Goal: Transaction & Acquisition: Purchase product/service

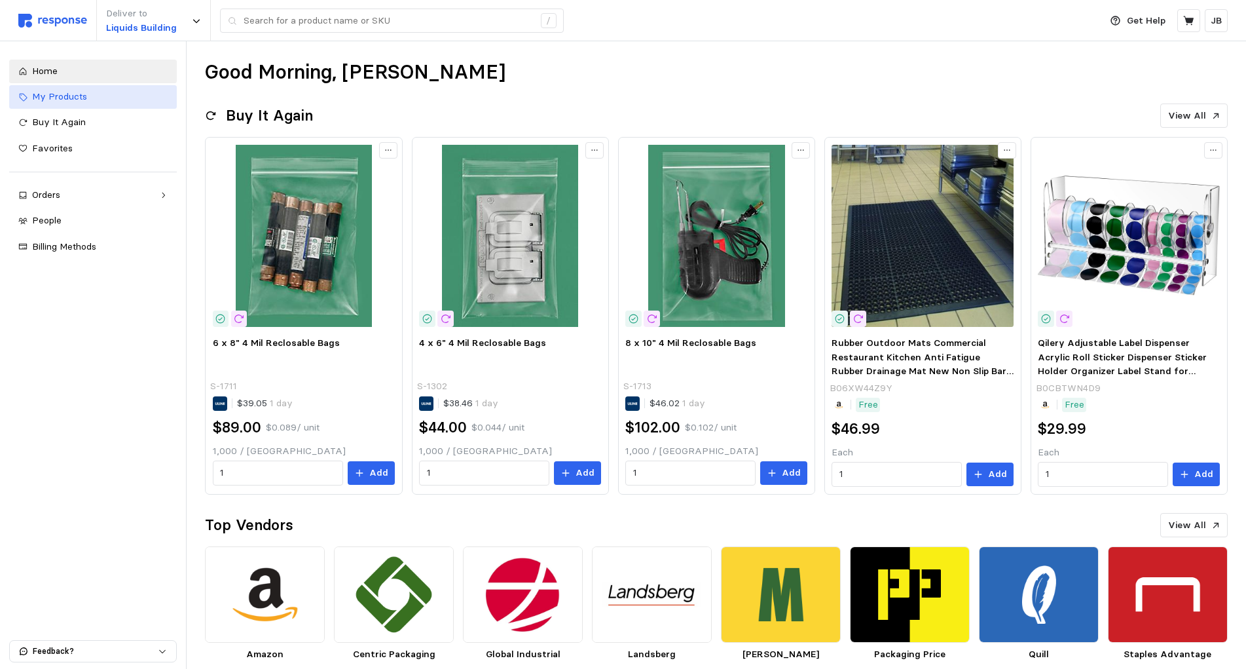
click at [36, 100] on span "My Products" at bounding box center [59, 96] width 55 height 12
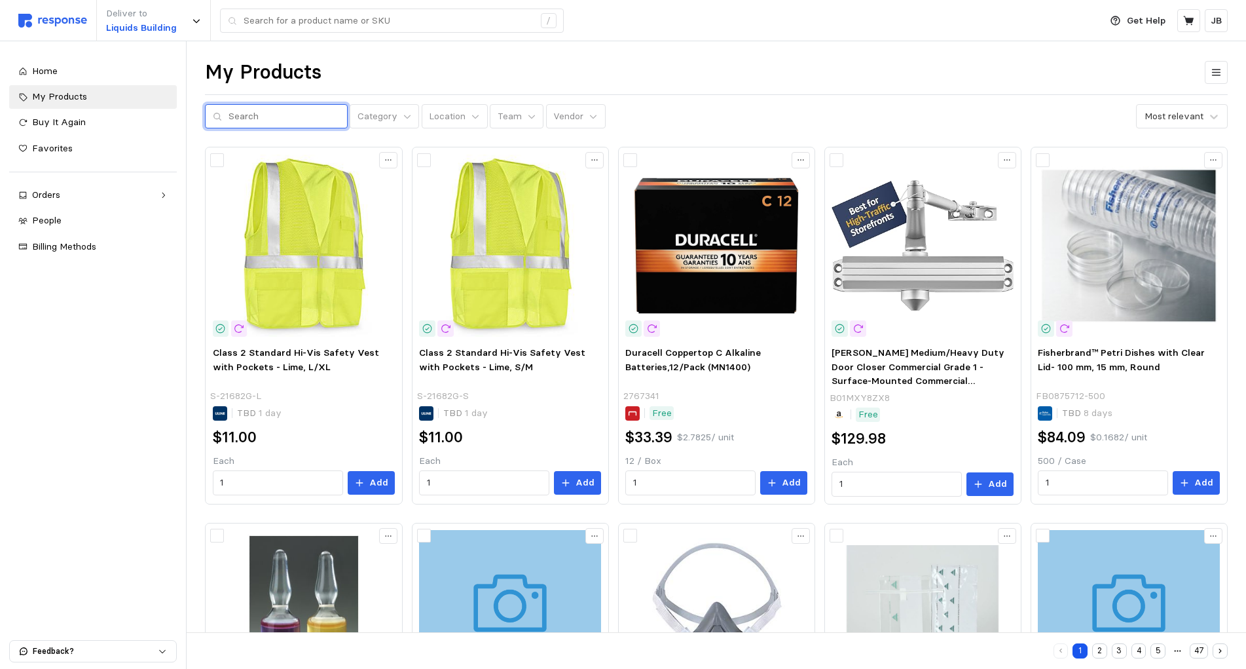
click at [258, 121] on input "text" at bounding box center [284, 117] width 111 height 24
type input "t"
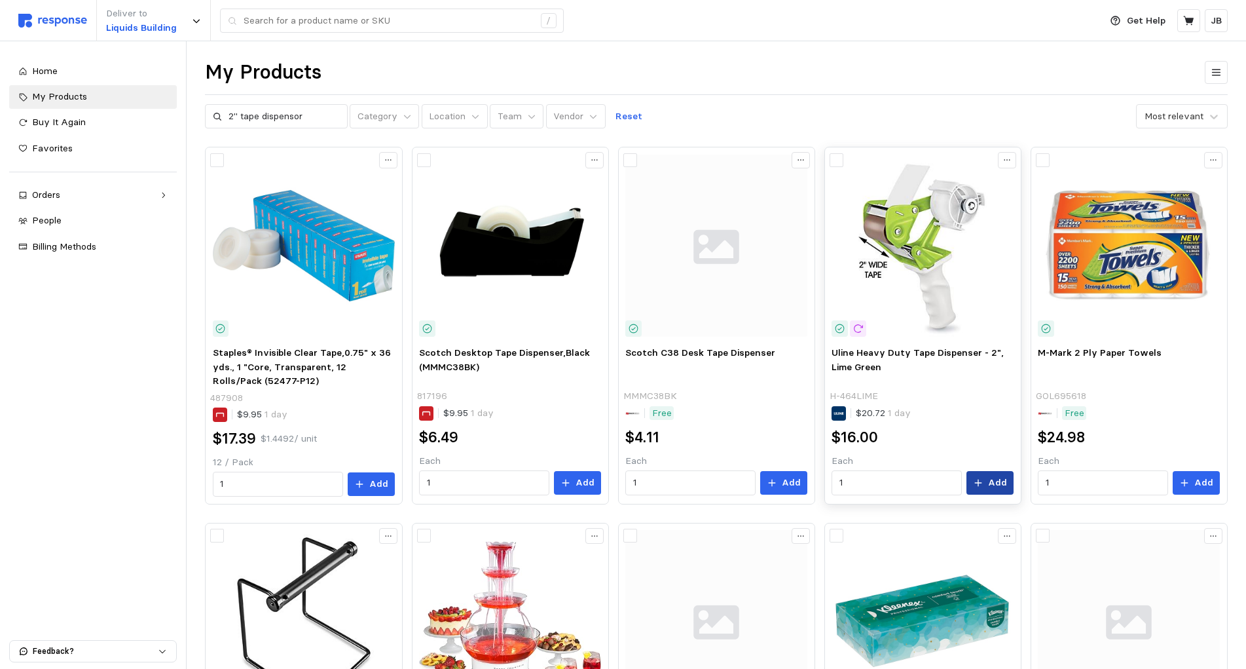
click at [991, 486] on p "Add" at bounding box center [997, 482] width 19 height 14
drag, startPoint x: 325, startPoint y: 117, endPoint x: 105, endPoint y: 125, distance: 220.2
click at [229, 125] on input "2" tape dispensor" at bounding box center [284, 117] width 111 height 24
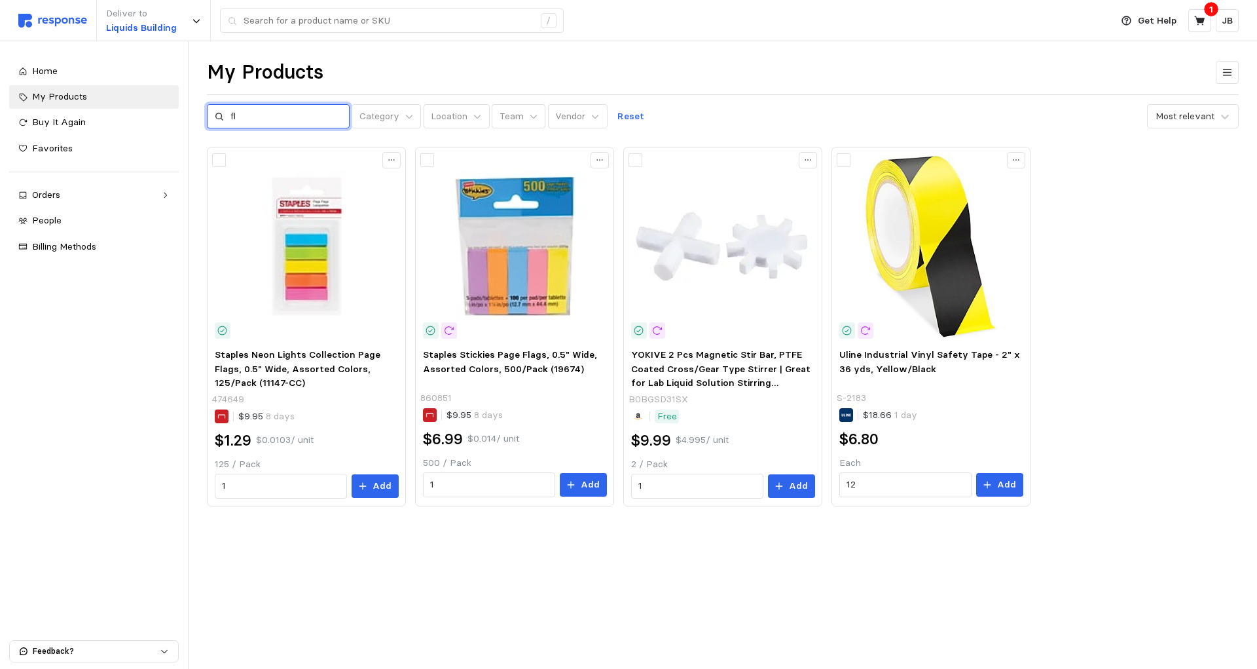
type input "f"
type input "door"
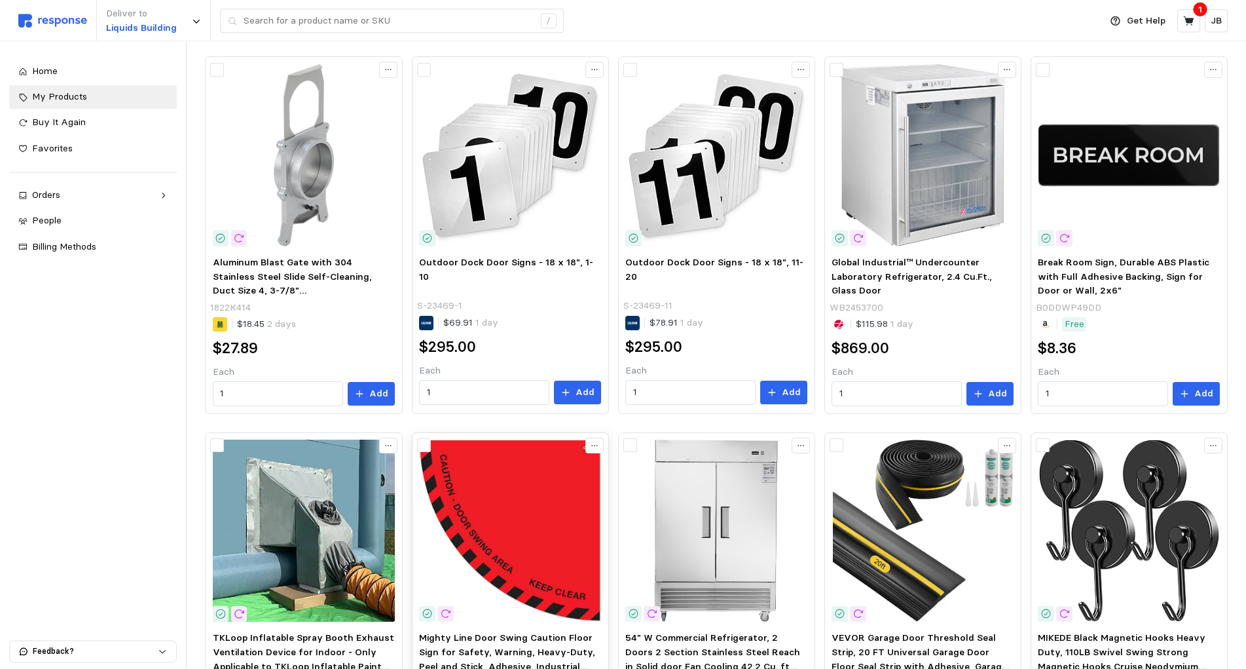
scroll to position [267, 0]
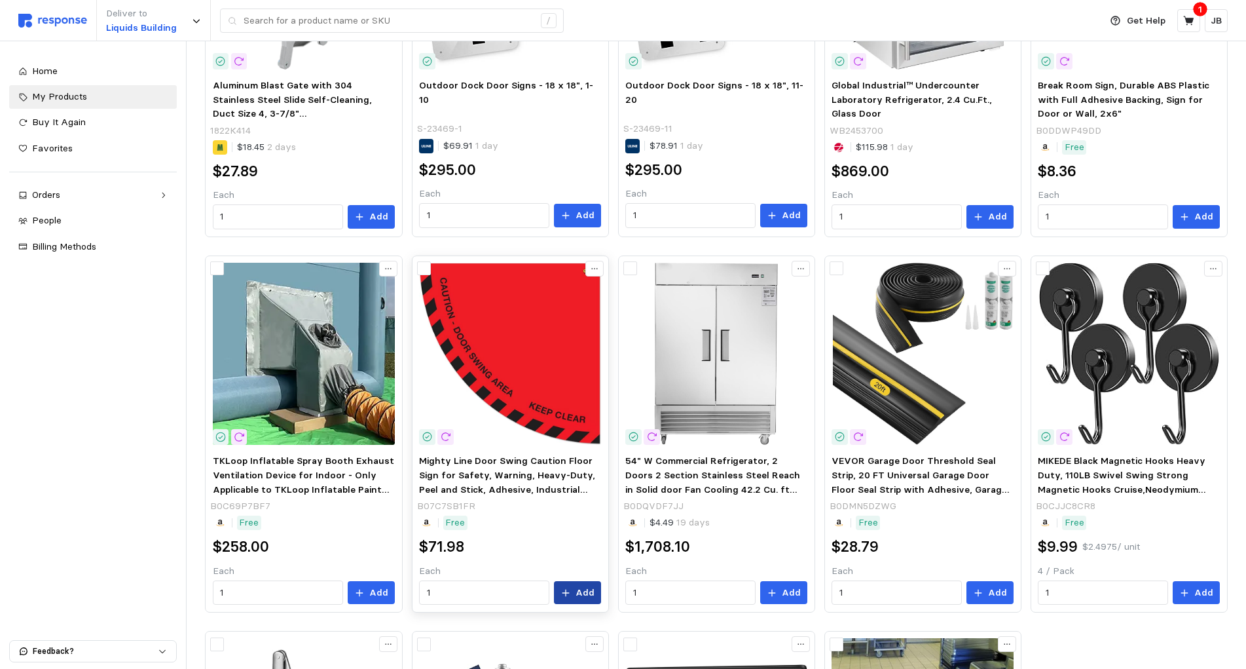
click at [579, 585] on button "Add" at bounding box center [577, 593] width 47 height 24
click at [570, 602] on button "Add" at bounding box center [577, 593] width 47 height 24
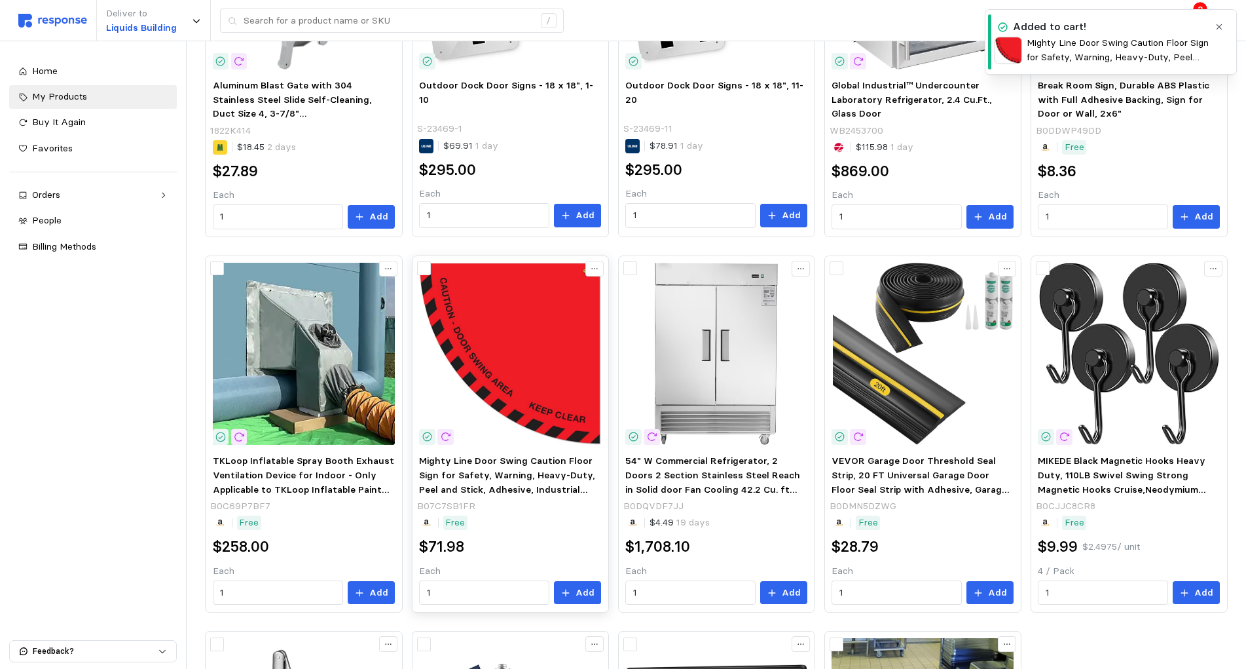
click at [500, 381] on img at bounding box center [510, 354] width 182 height 182
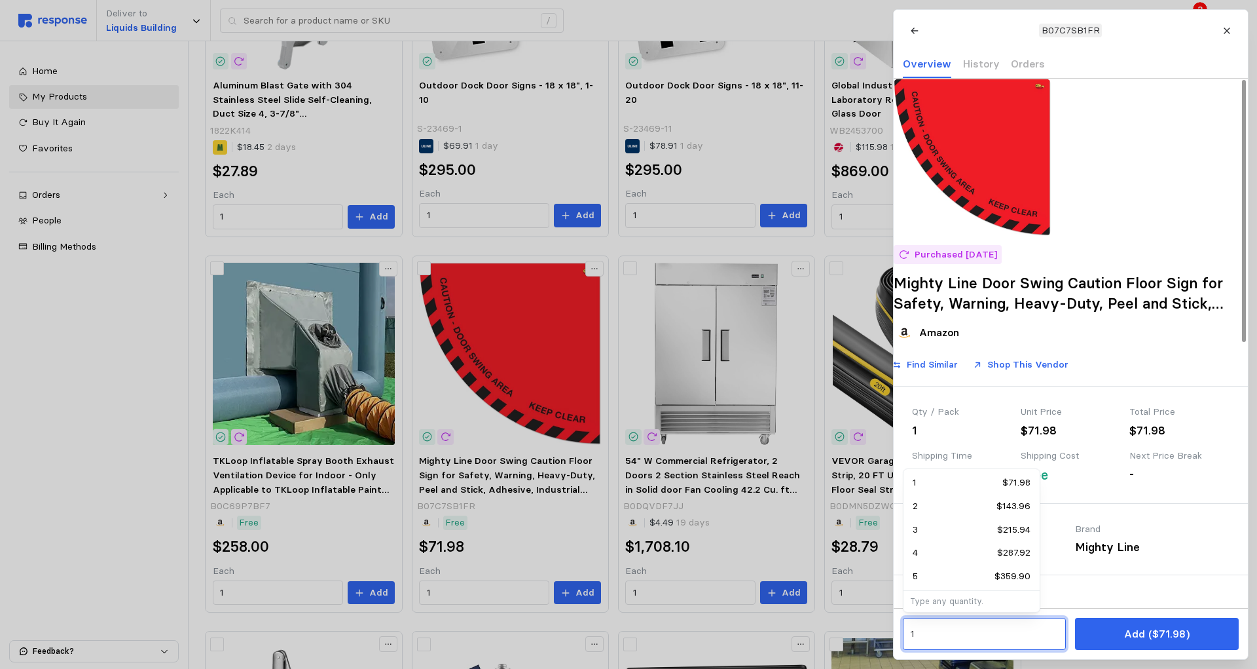
click at [920, 631] on input "1" at bounding box center [984, 634] width 148 height 24
type input "3"
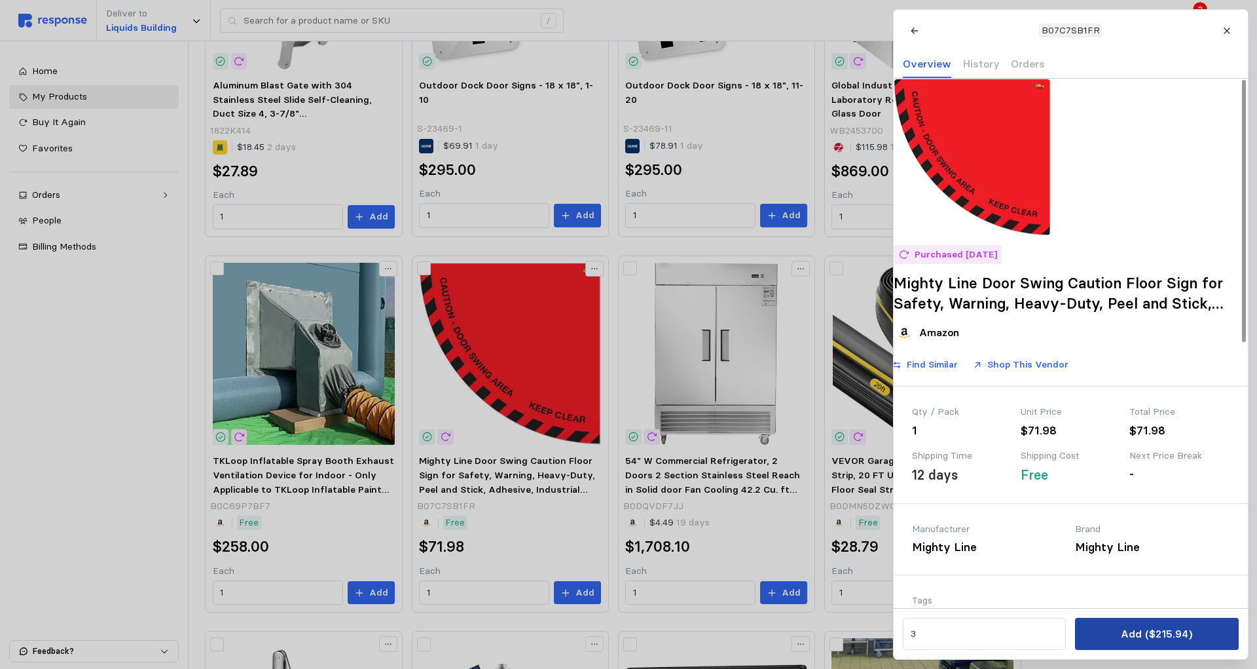
click at [1184, 635] on p "Add ($215.94)" at bounding box center [1156, 633] width 71 height 16
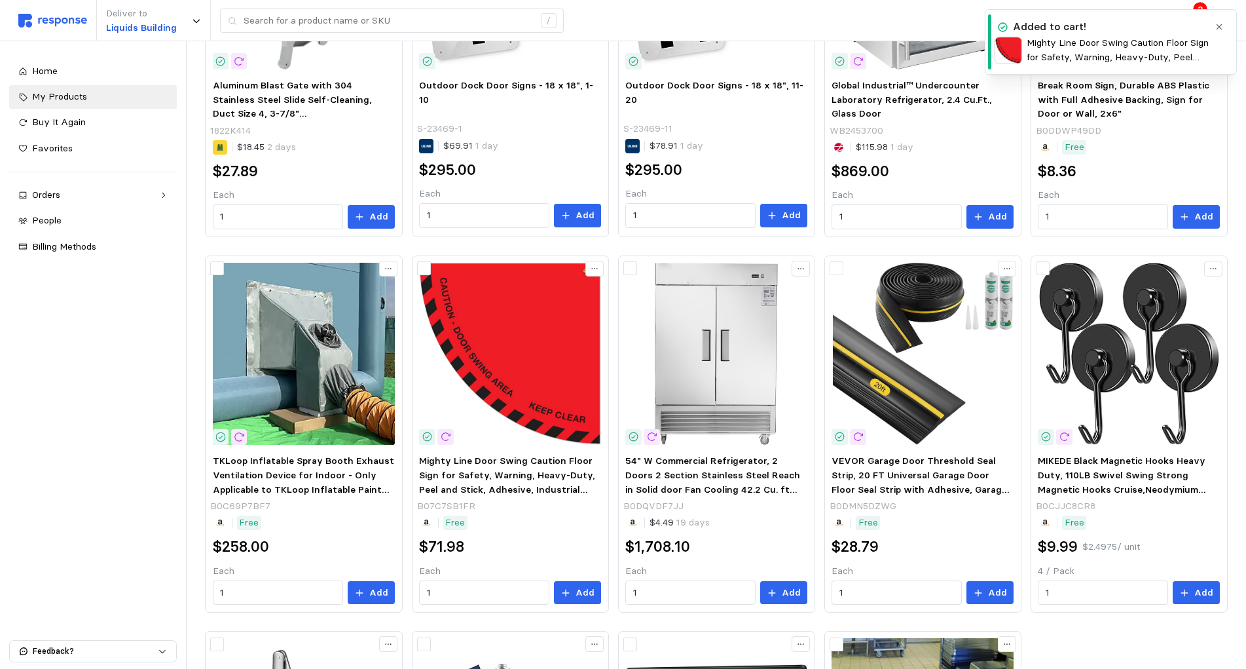
click at [1216, 27] on icon "button" at bounding box center [1219, 26] width 9 height 9
click at [1197, 21] on button at bounding box center [1189, 20] width 23 height 23
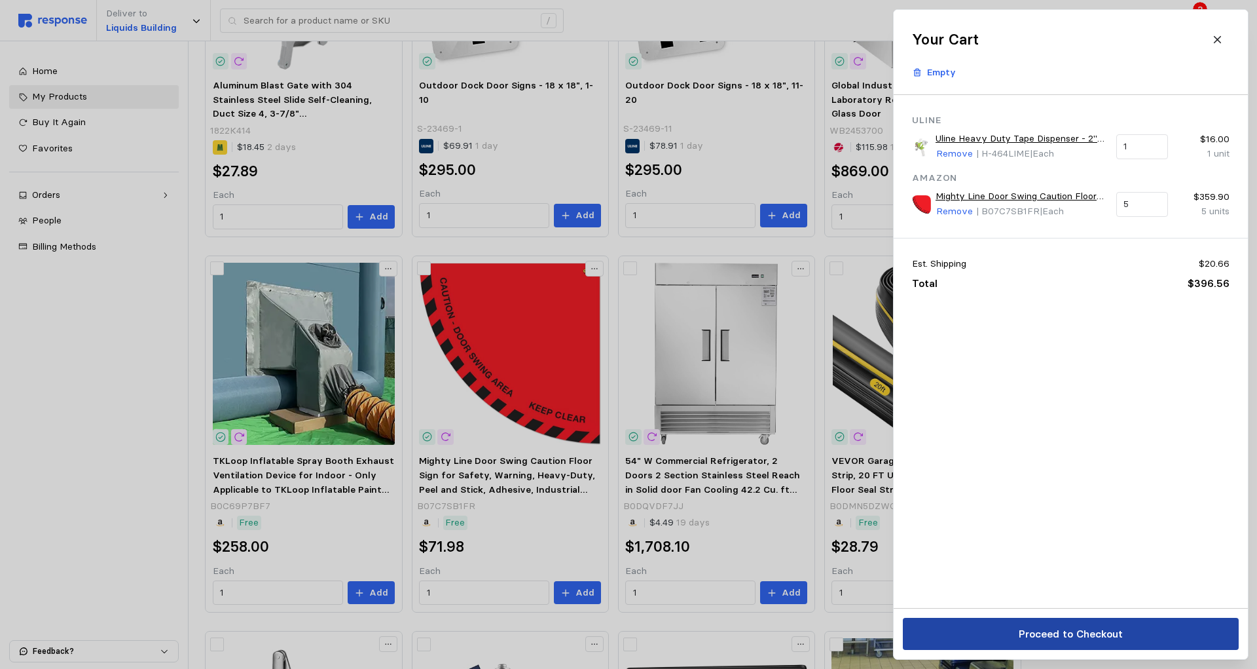
click at [1087, 631] on p "Proceed to Checkout" at bounding box center [1070, 633] width 104 height 16
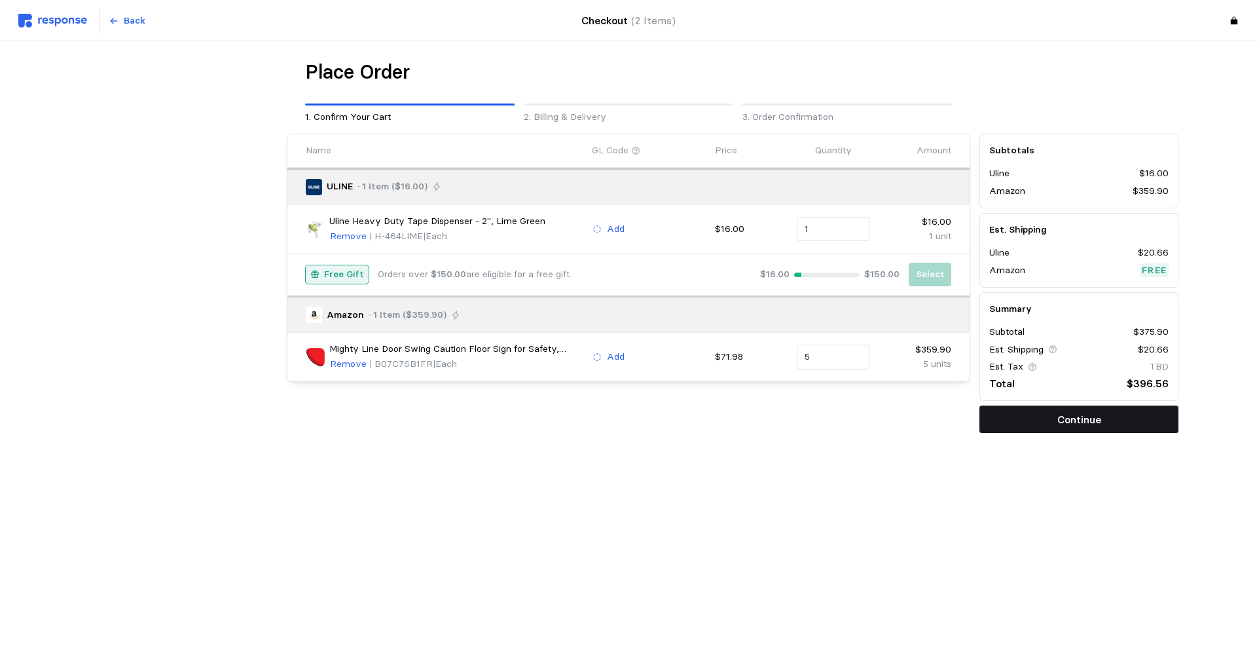
click at [1069, 418] on p "Continue" at bounding box center [1080, 419] width 44 height 16
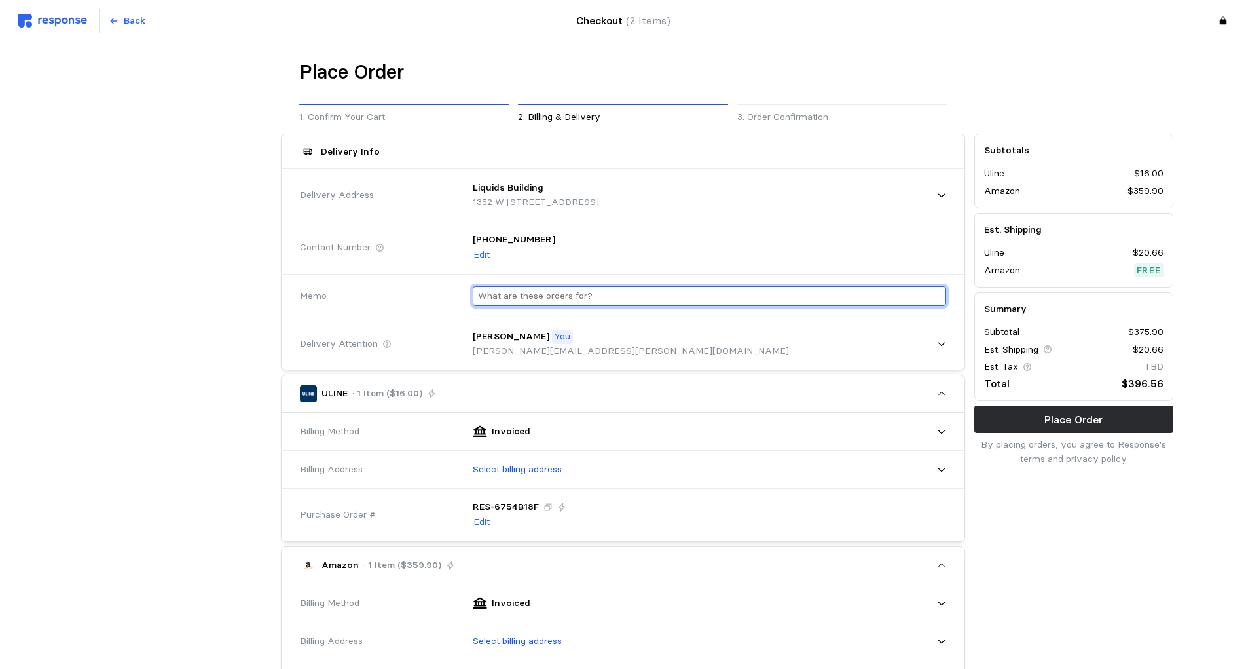
click at [533, 299] on input "text" at bounding box center [709, 296] width 463 height 19
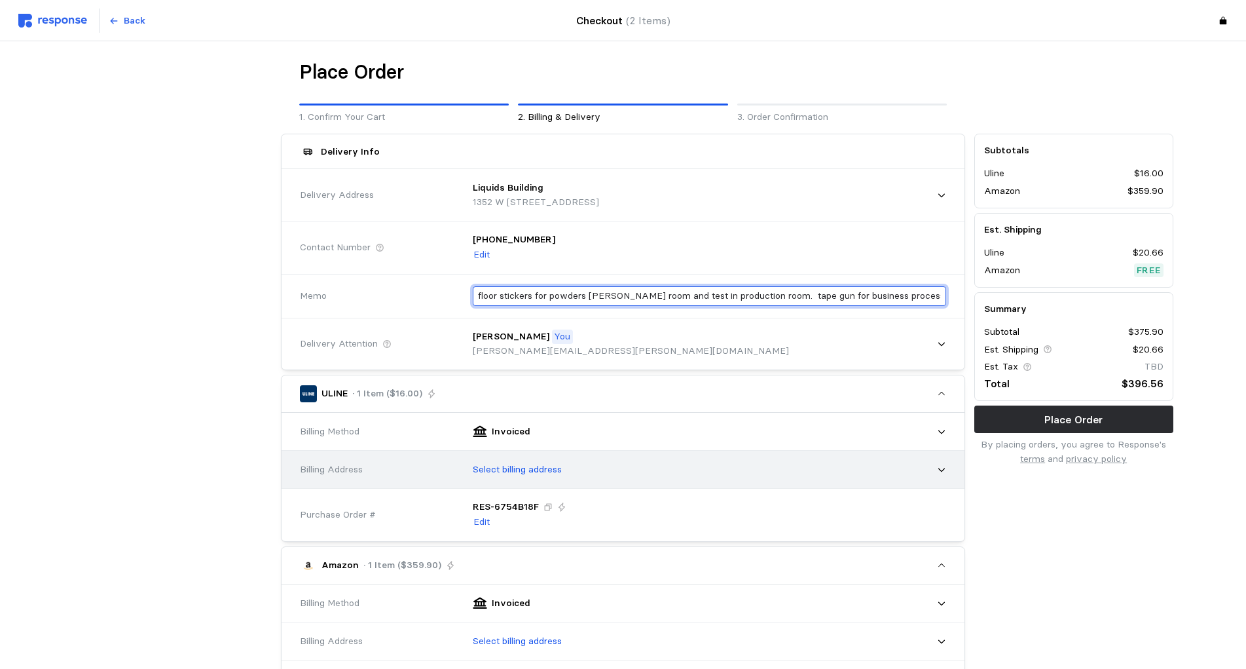
type input "floor stickers for powders [PERSON_NAME] room and test in production room. tape…"
click at [946, 468] on icon at bounding box center [941, 469] width 9 height 9
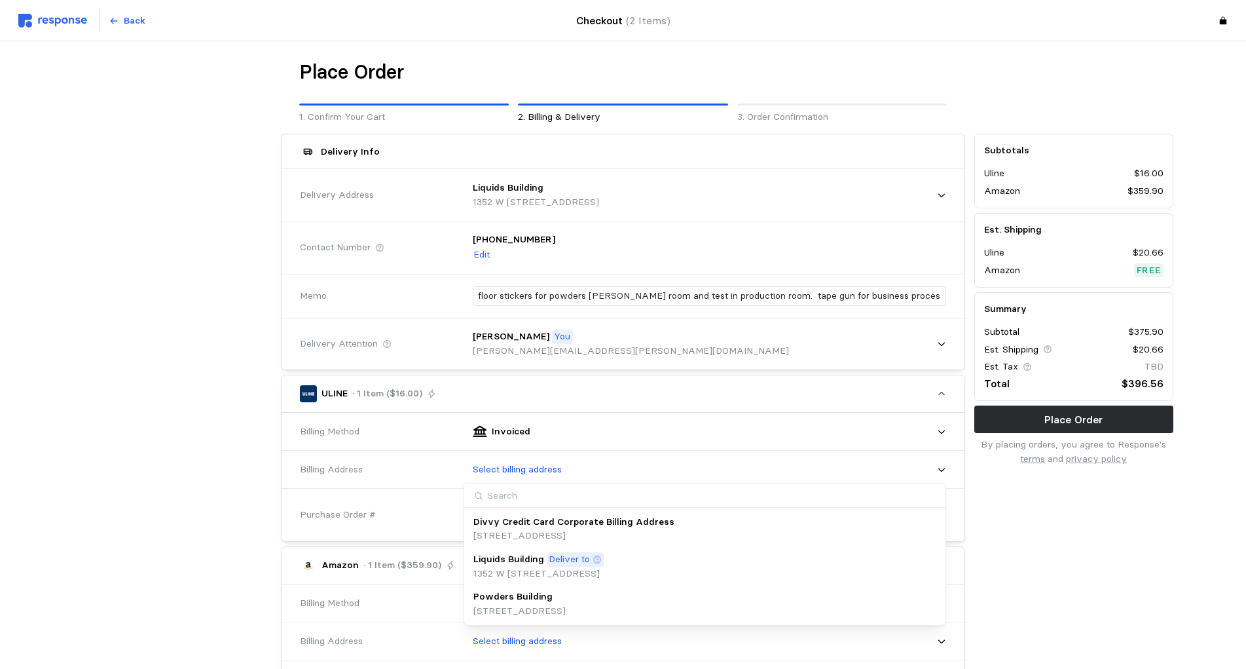
click at [511, 609] on p "[STREET_ADDRESS]" at bounding box center [520, 611] width 92 height 14
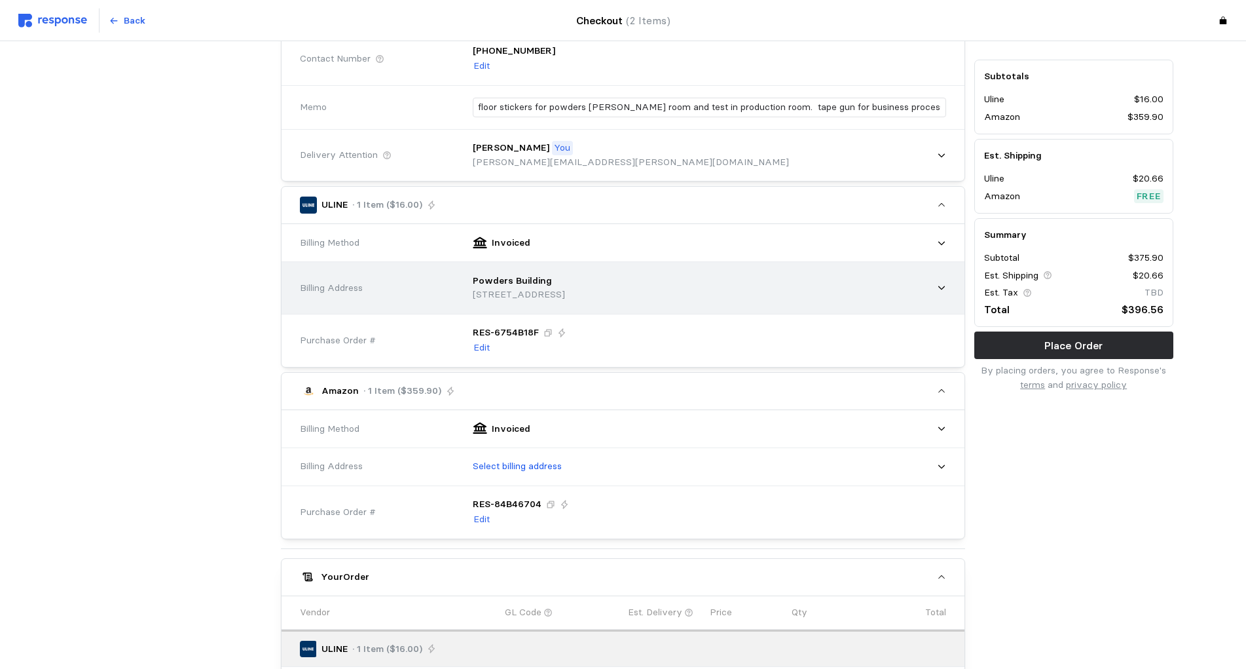
scroll to position [200, 0]
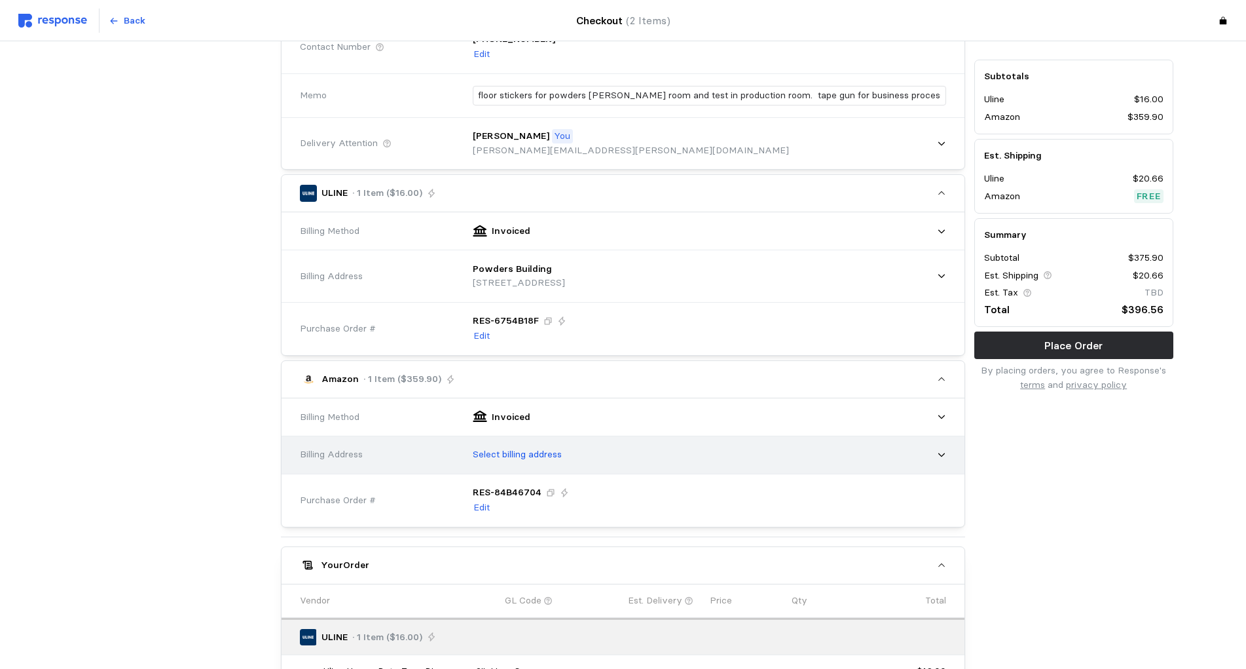
click at [935, 450] on div "Select billing address" at bounding box center [705, 454] width 483 height 33
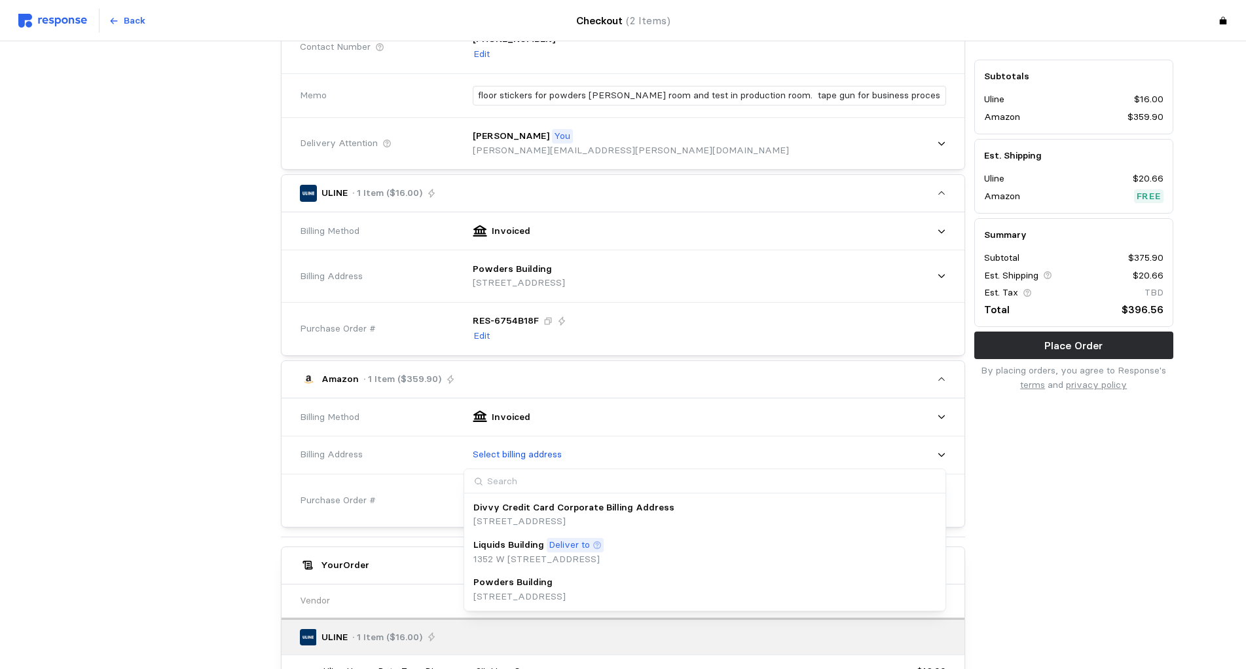
click at [540, 582] on p "Powders Building" at bounding box center [513, 582] width 79 height 14
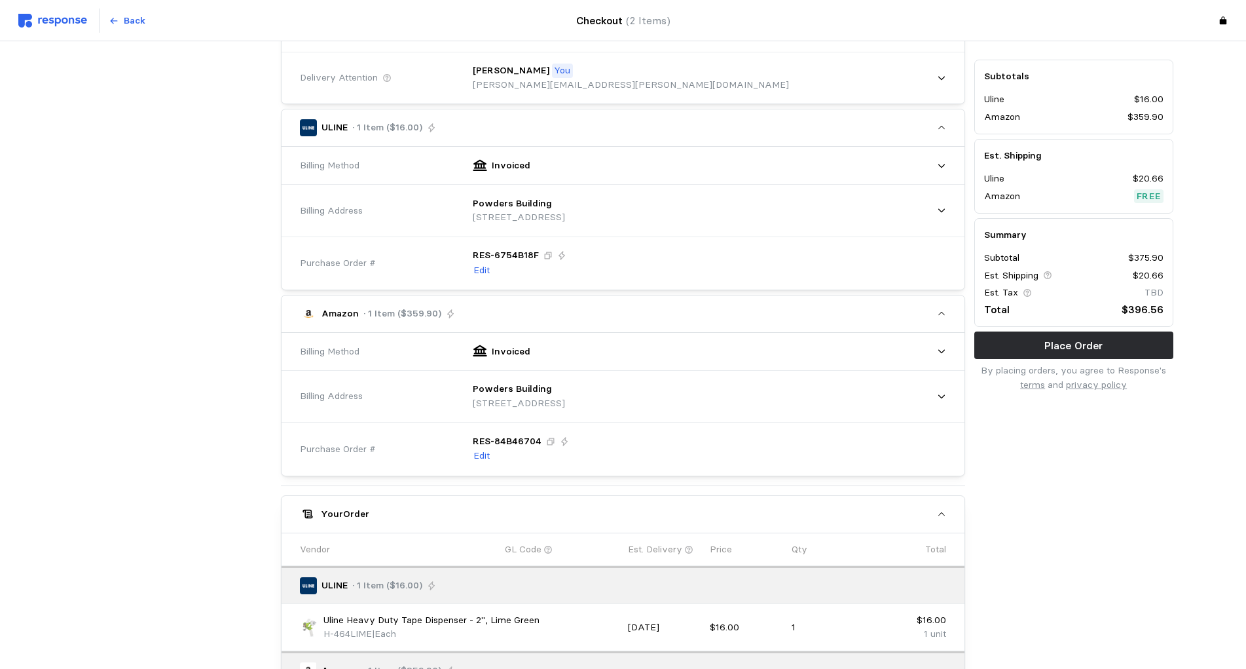
scroll to position [267, 0]
click at [1049, 351] on p "Place Order" at bounding box center [1074, 345] width 58 height 16
